Goal: Find specific page/section: Find specific page/section

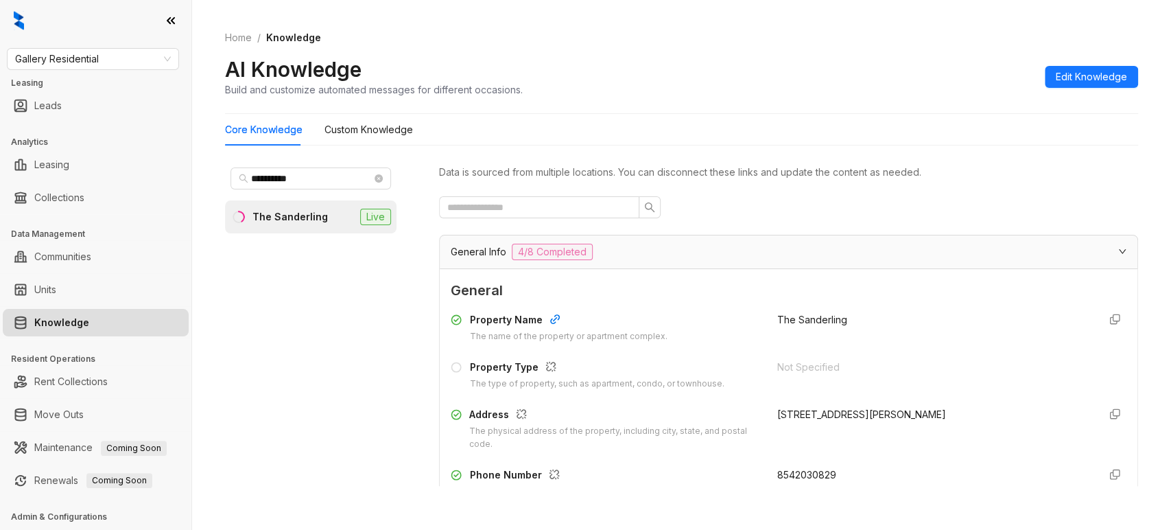
click at [116, 54] on span "Gallery Residential" at bounding box center [93, 59] width 156 height 21
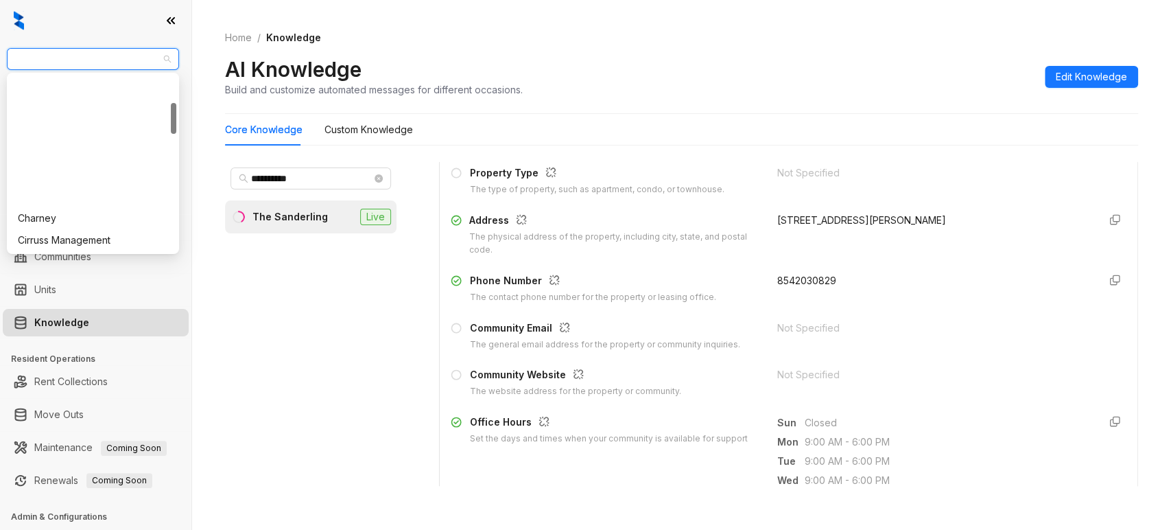
scroll to position [813, 0]
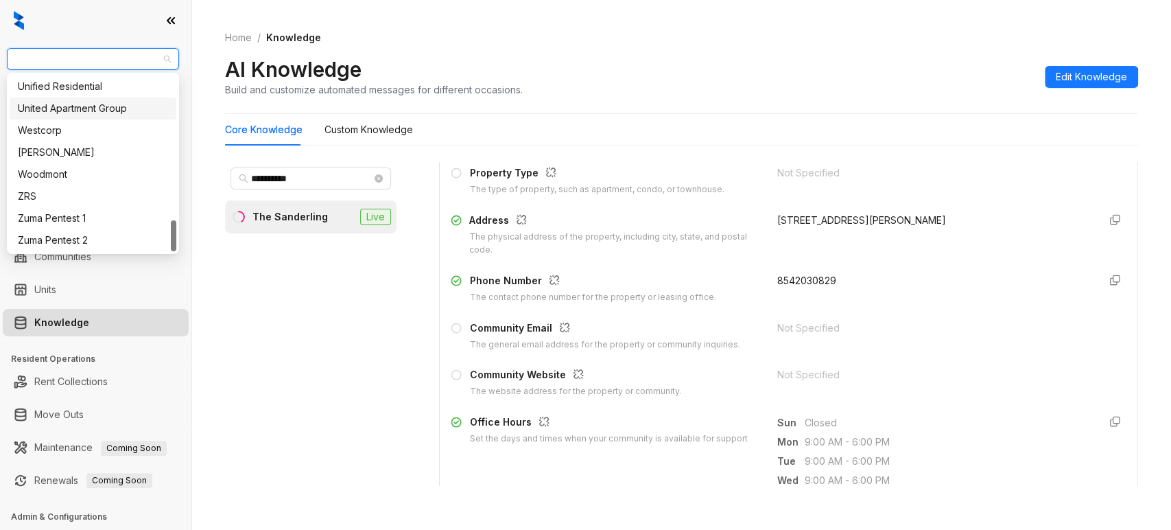
click at [65, 106] on div "United Apartment Group" at bounding box center [93, 108] width 150 height 15
